Goal: Task Accomplishment & Management: Use online tool/utility

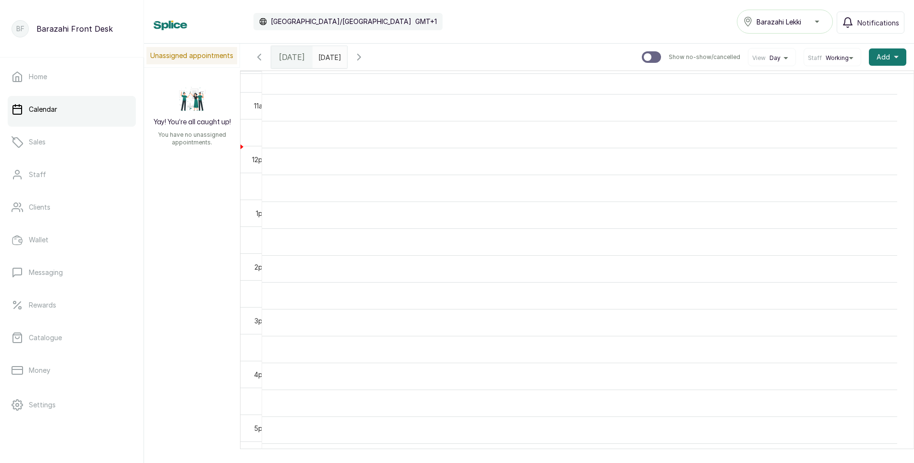
scroll to position [573, 0]
click at [713, 279] on td at bounding box center [579, 266] width 635 height 27
click at [661, 269] on td at bounding box center [579, 255] width 635 height 27
click at [813, 224] on td at bounding box center [579, 228] width 635 height 27
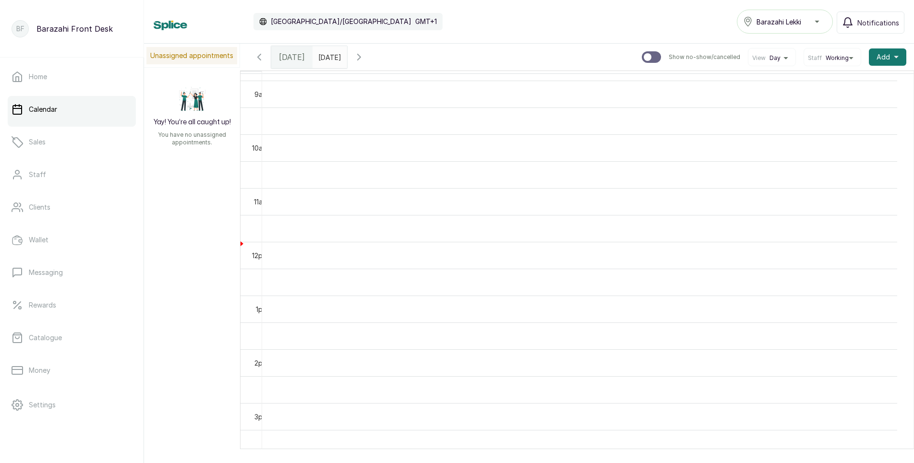
click at [720, 269] on td at bounding box center [579, 255] width 635 height 27
click at [608, 323] on td at bounding box center [579, 309] width 635 height 27
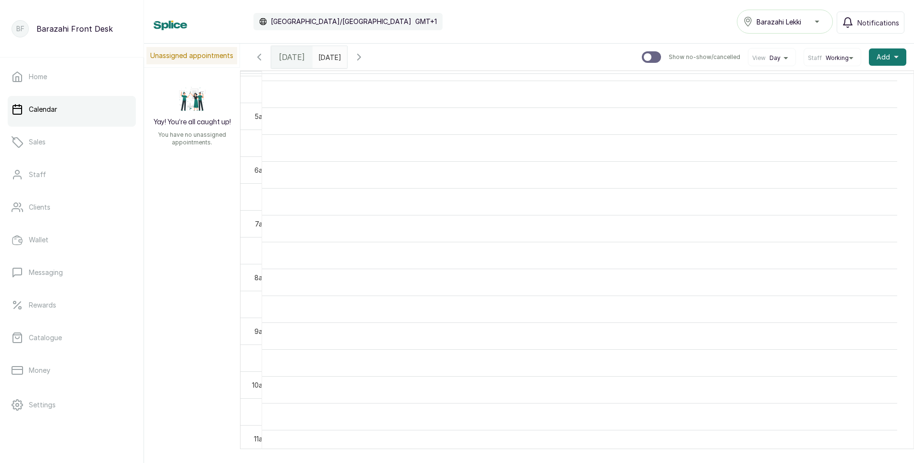
scroll to position [240, 0]
click at [404, 252] on td at bounding box center [579, 250] width 635 height 27
click at [734, 335] on td at bounding box center [579, 331] width 635 height 27
